Goal: Share content: Share content

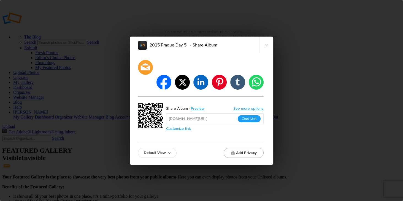
click at [253, 115] on button "Copy Link" at bounding box center [248, 118] width 23 height 7
click at [266, 52] on link "×" at bounding box center [266, 45] width 14 height 17
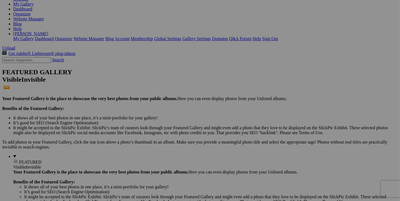
scroll to position [43, 0]
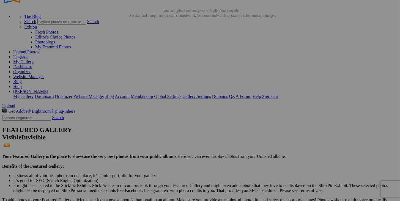
scroll to position [43, 0]
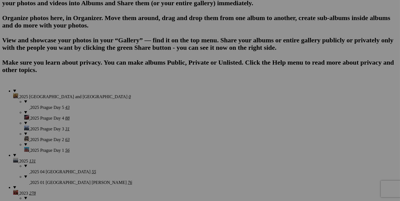
scroll to position [379, 0]
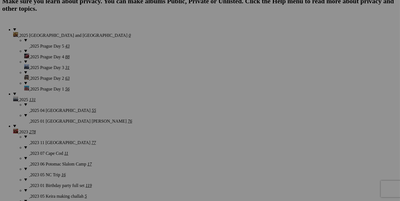
scroll to position [426, 0]
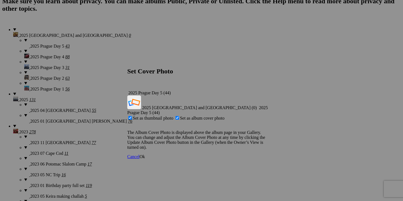
click at [145, 154] on link "Ok" at bounding box center [142, 156] width 6 height 5
